Goal: Find specific page/section: Find specific page/section

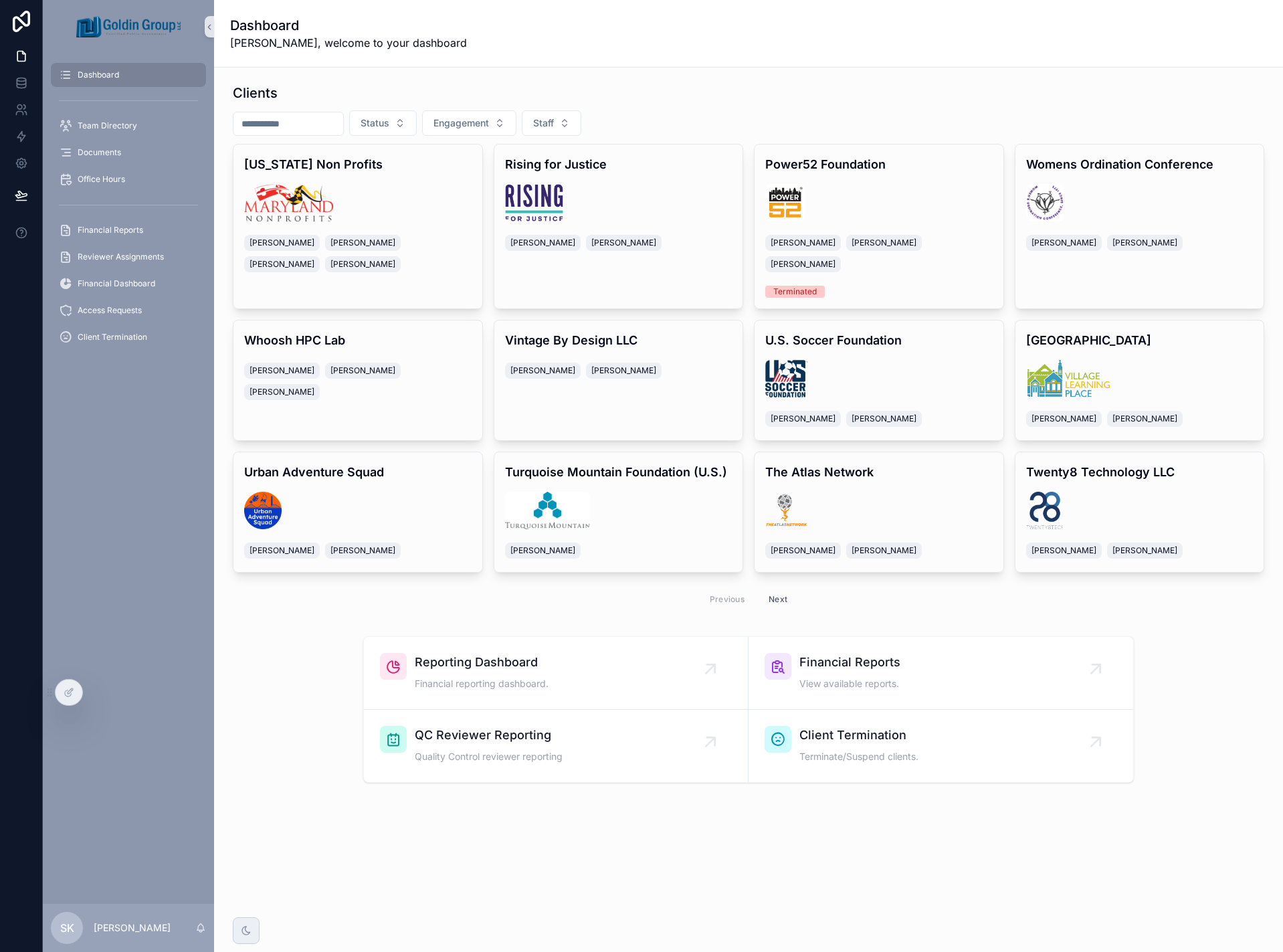
click at [289, 121] on input "scrollable content" at bounding box center [288, 123] width 109 height 19
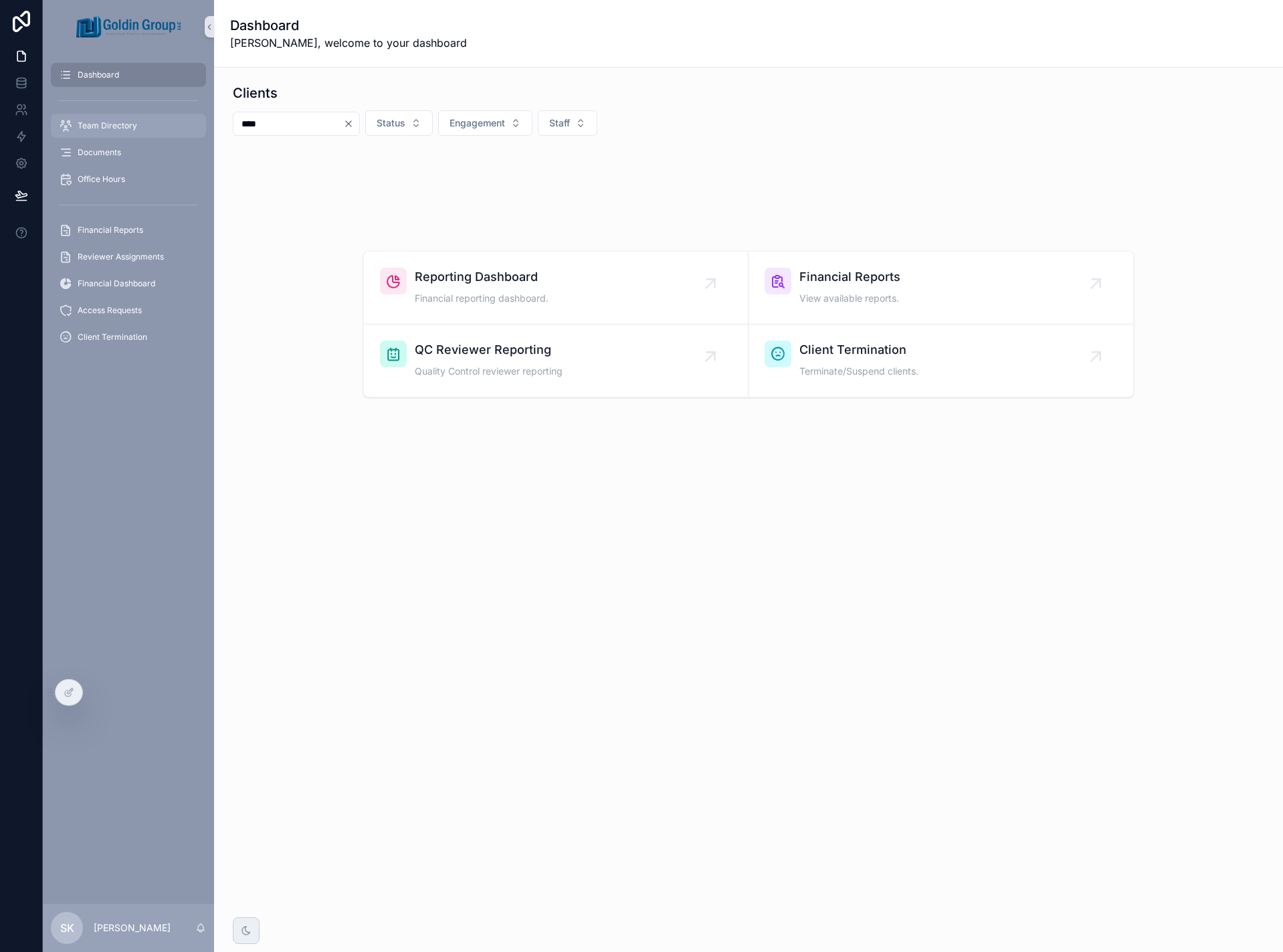
drag, startPoint x: 287, startPoint y: 126, endPoint x: 183, endPoint y: 127, distance: 104.0
click at [196, 128] on div "Dashboard Team Directory Documents Office Hours Financial Reports Reviewer Assi…" at bounding box center [662, 476] width 1239 height 952
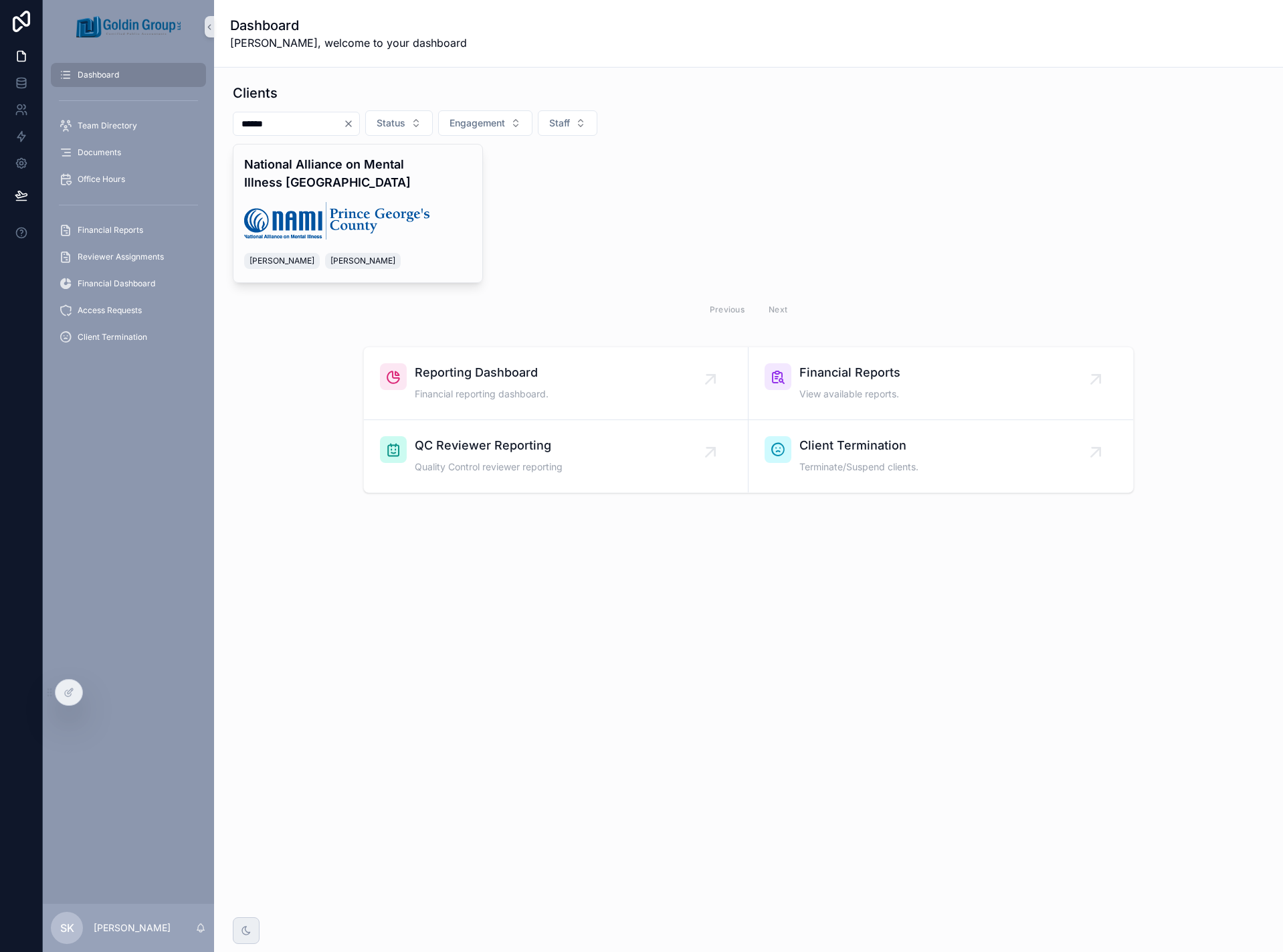
type input "******"
drag, startPoint x: 327, startPoint y: 192, endPoint x: 354, endPoint y: 185, distance: 27.9
click at [354, 185] on h4 "National Alliance on Mental Illness [GEOGRAPHIC_DATA]" at bounding box center [358, 173] width 228 height 36
